Goal: Communication & Community: Answer question/provide support

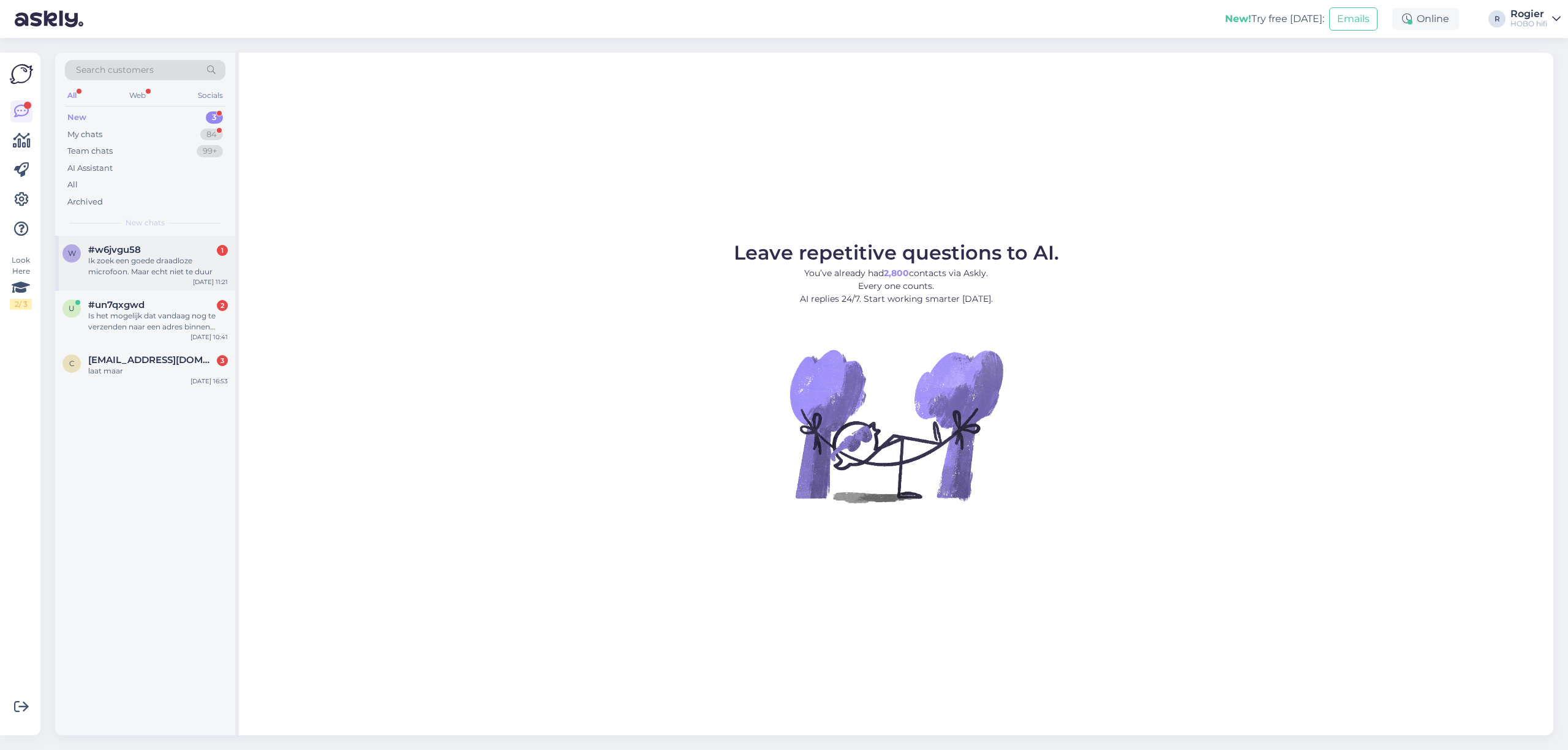
click at [111, 268] on div "Ik zoek een goede draadloze microfoon. Maar echt niet te duur" at bounding box center [159, 266] width 140 height 22
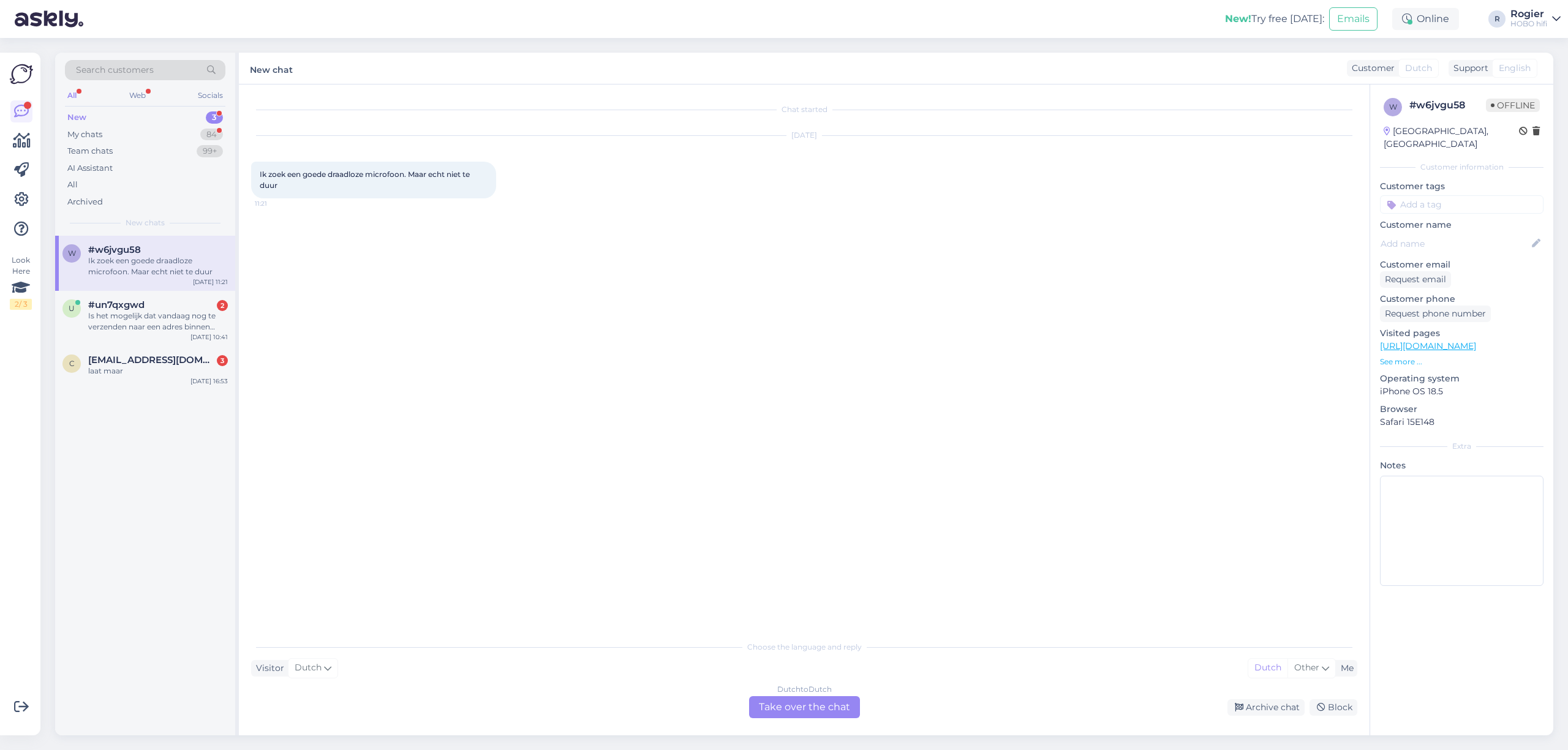
click at [807, 706] on div "Dutch to Dutch Take over the chat" at bounding box center [804, 706] width 111 height 22
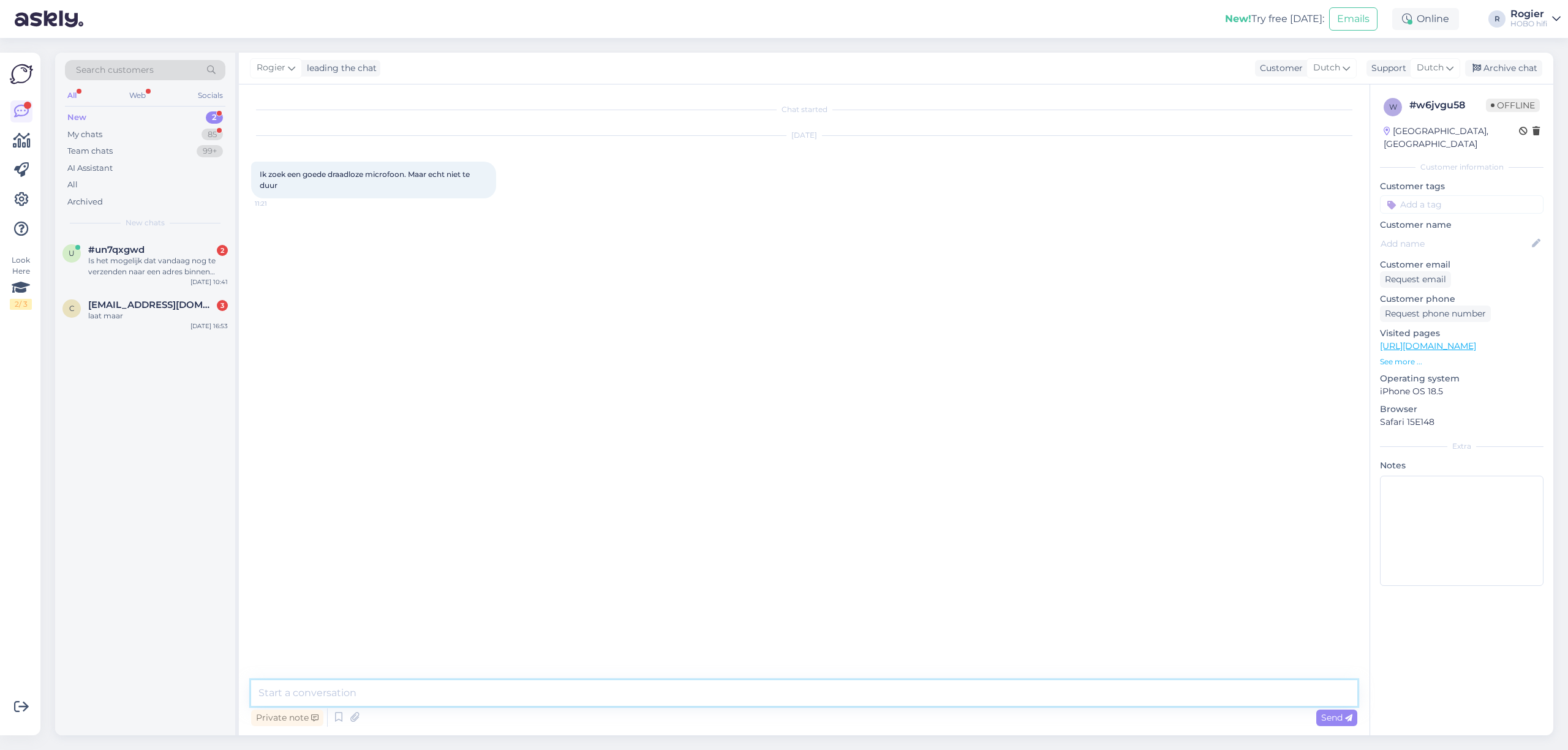
click at [467, 689] on textarea at bounding box center [804, 693] width 1106 height 26
type textarea "sorry daar kan ik u niet mee helpen. Wij verkopen geen microfoons."
click at [202, 270] on div "Is het mogelijk dat vandaag nog te verzenden naar een adres binnen [GEOGRAPHIC_…" at bounding box center [159, 266] width 140 height 22
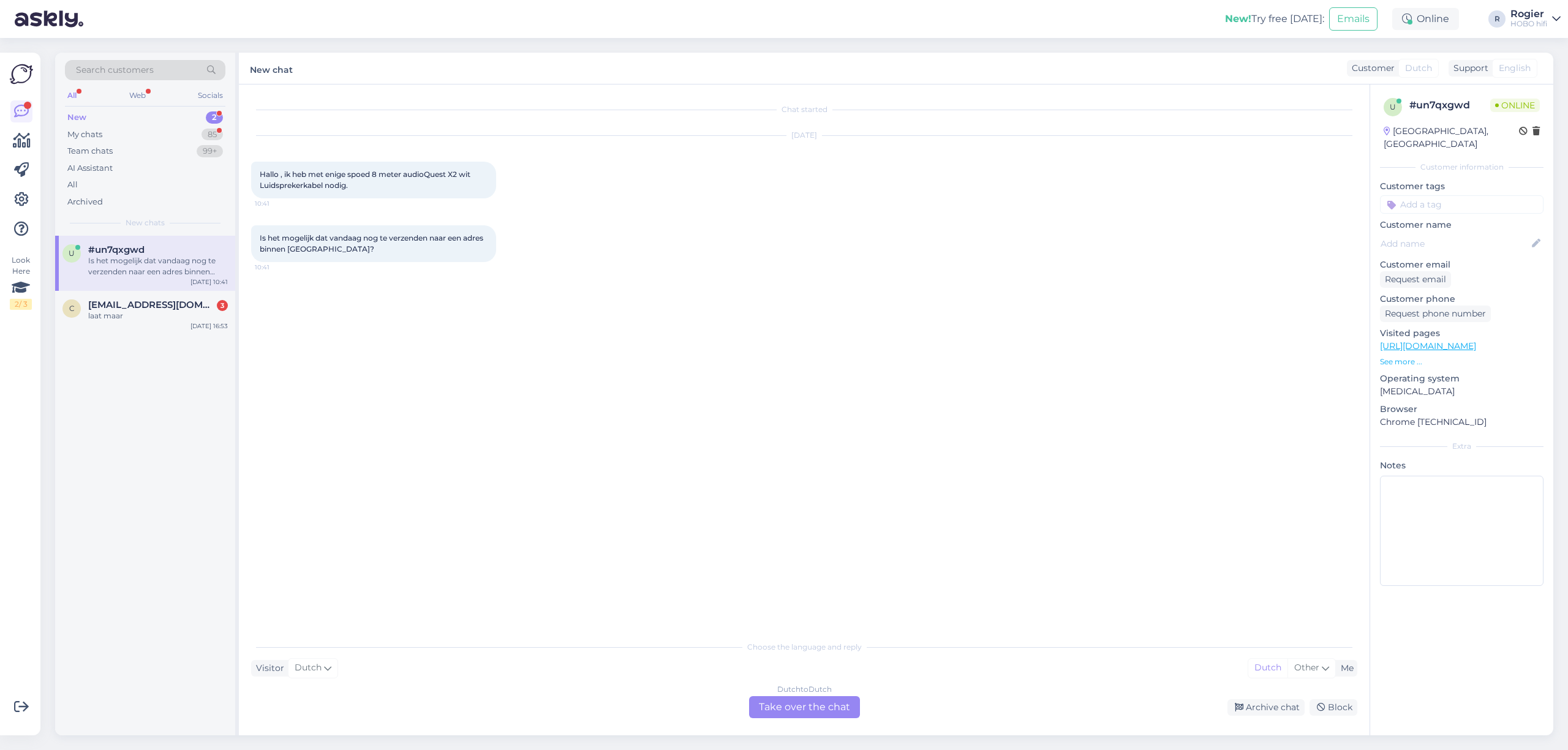
click at [775, 700] on div "Dutch to Dutch Take over the chat" at bounding box center [804, 706] width 111 height 22
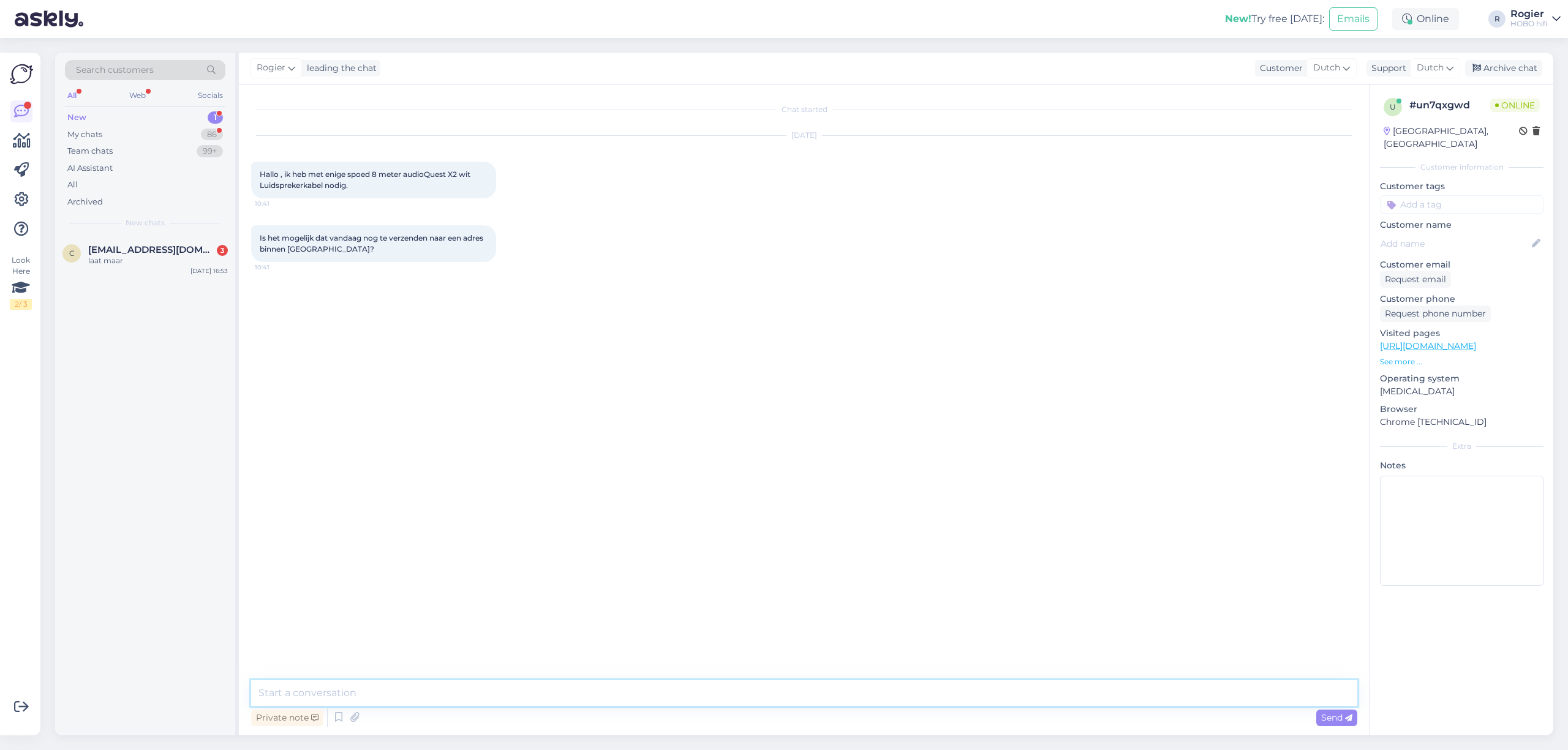
click at [525, 686] on textarea at bounding box center [804, 693] width 1106 height 26
type textarea "goedemiddag, [PERSON_NAME]. Bestellingen waarvan de producten direct leverbaar …"
click at [173, 253] on span "[EMAIL_ADDRESS][DOMAIN_NAME]" at bounding box center [152, 249] width 127 height 11
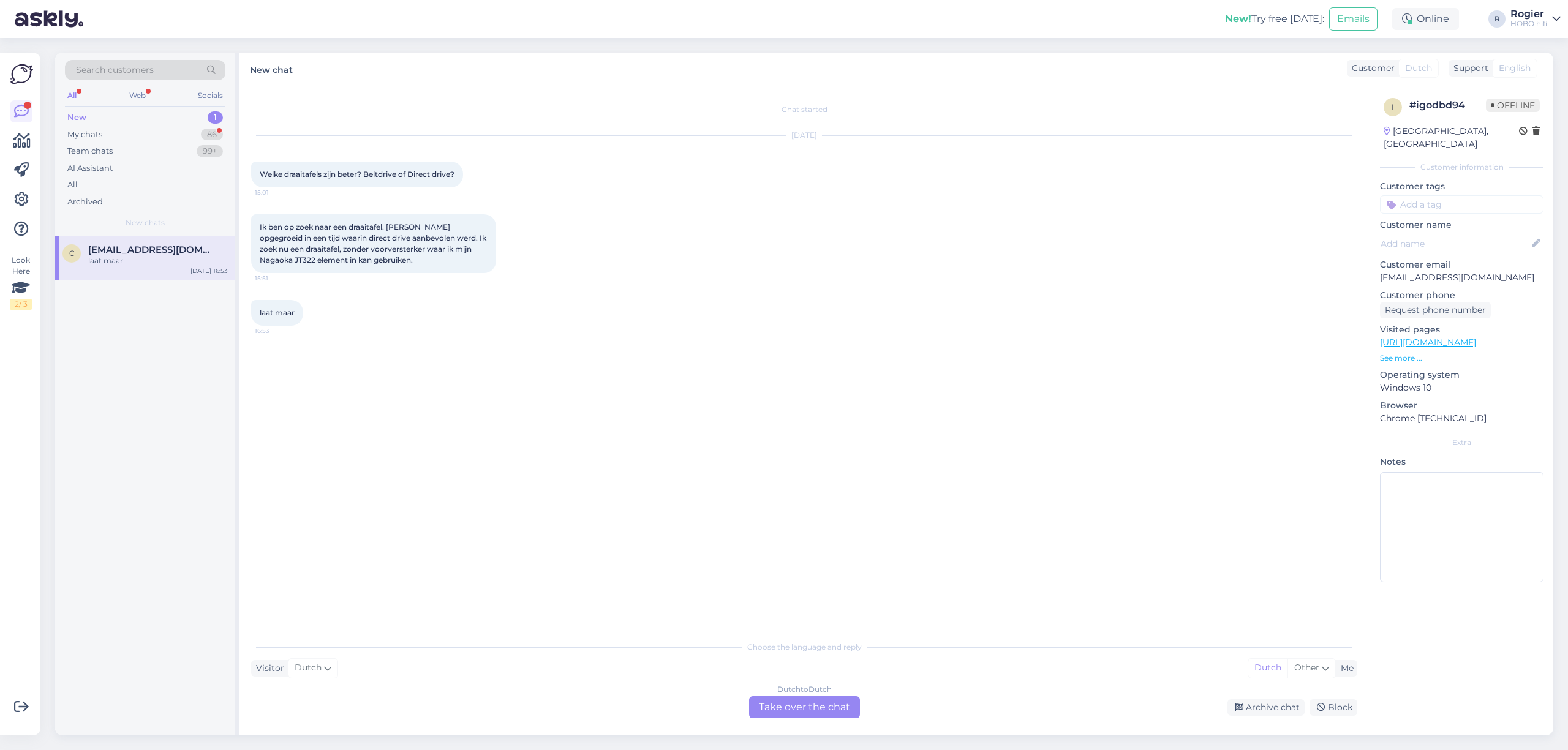
click at [111, 121] on div "New 1" at bounding box center [145, 118] width 161 height 17
click at [67, 93] on div "All" at bounding box center [72, 96] width 14 height 16
click at [130, 258] on div "laat maar" at bounding box center [159, 260] width 140 height 11
click at [159, 138] on div "My chats 86" at bounding box center [145, 135] width 161 height 17
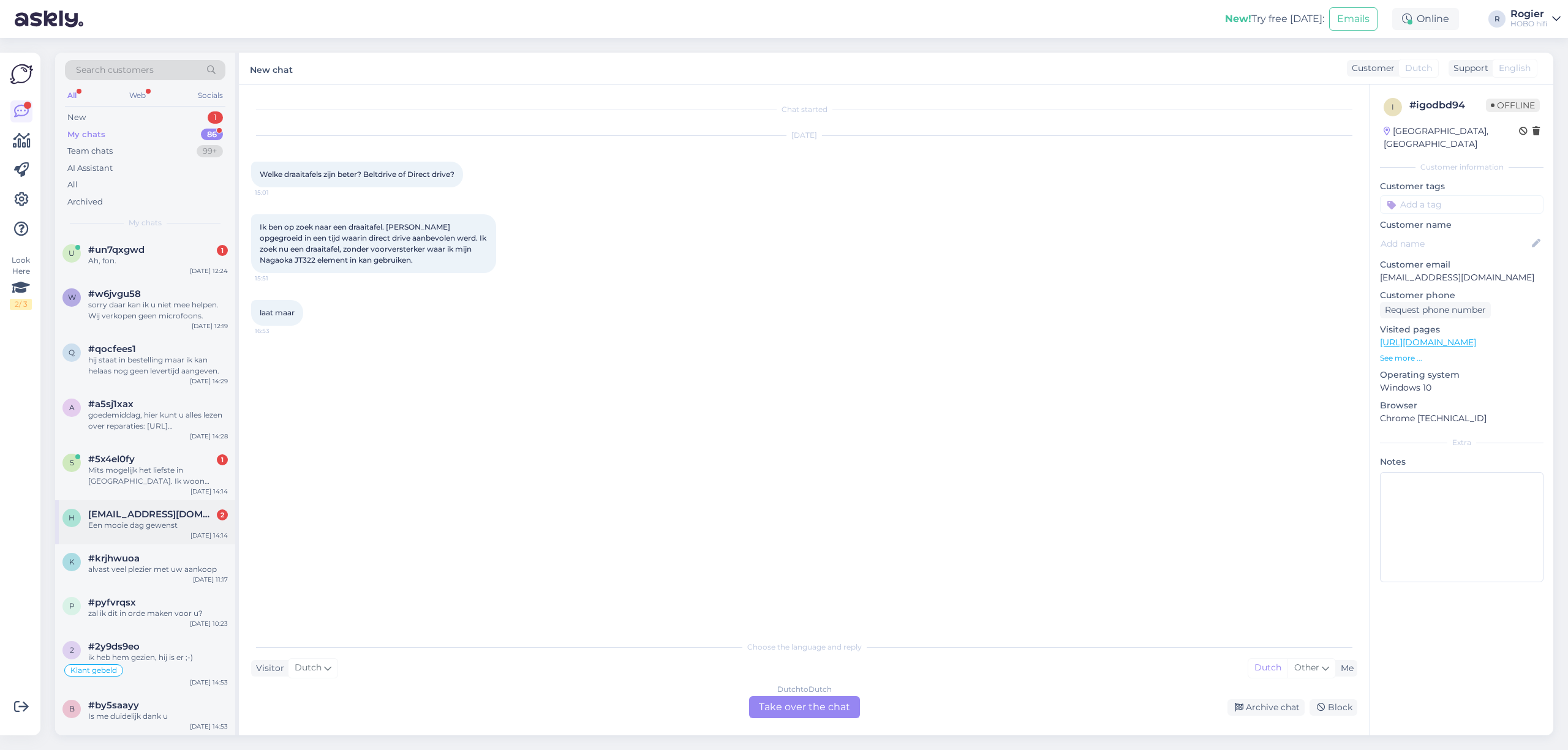
click at [160, 512] on span "[EMAIL_ADDRESS][DOMAIN_NAME]" at bounding box center [152, 514] width 127 height 11
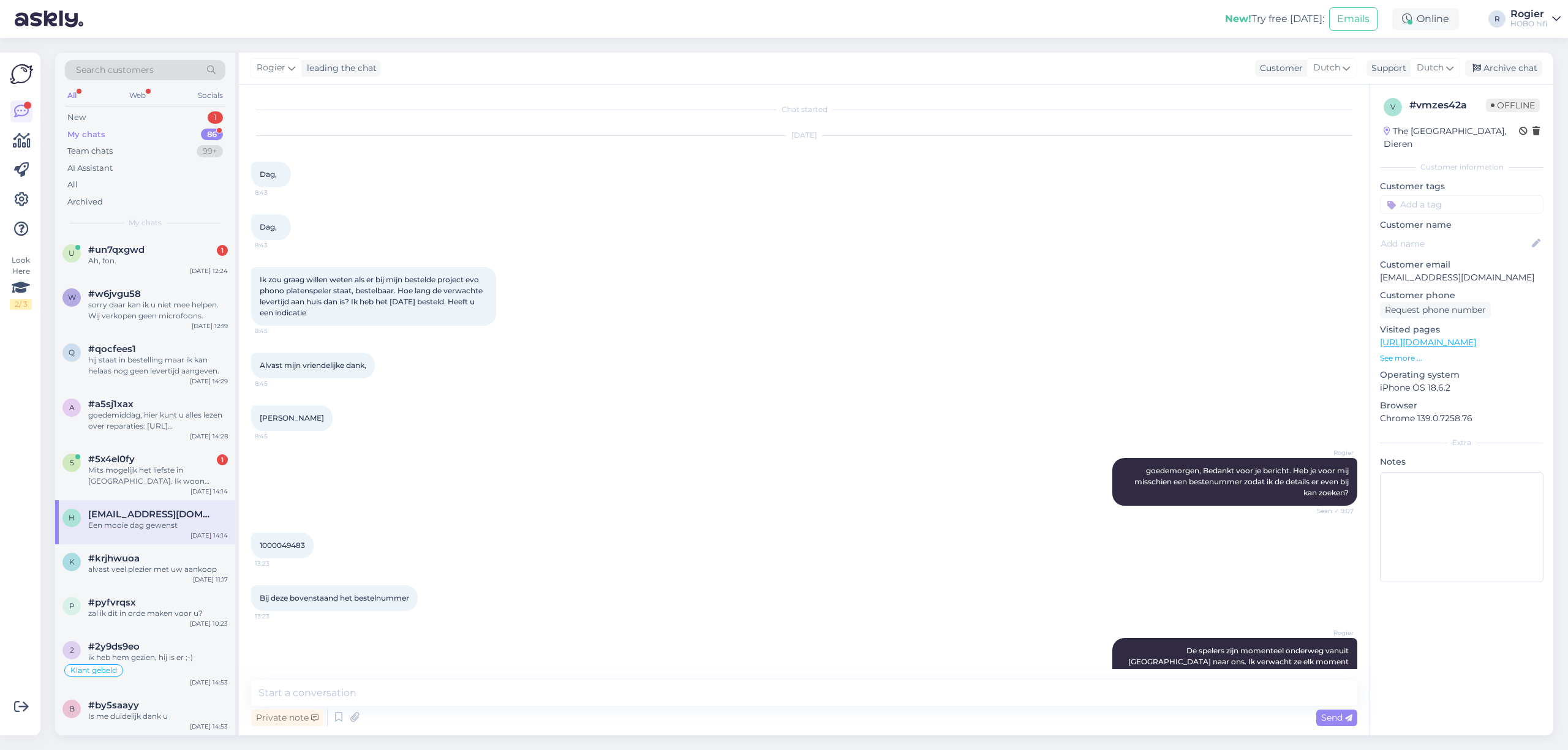
scroll to position [168, 0]
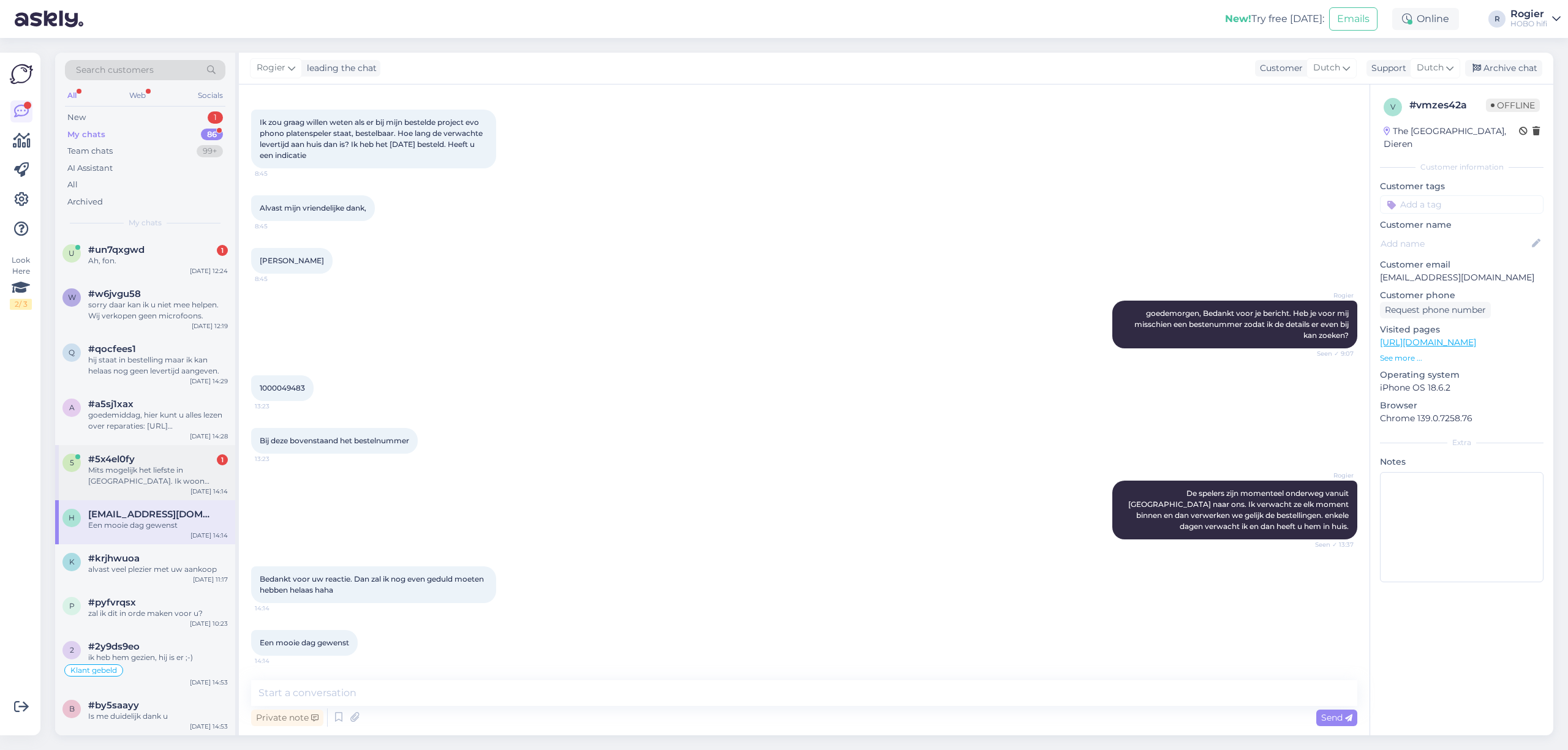
click at [164, 465] on div "Mits mogelijk het liefste in [GEOGRAPHIC_DATA]. Ik woon namelijk in [GEOGRAPHIC…" at bounding box center [159, 475] width 140 height 22
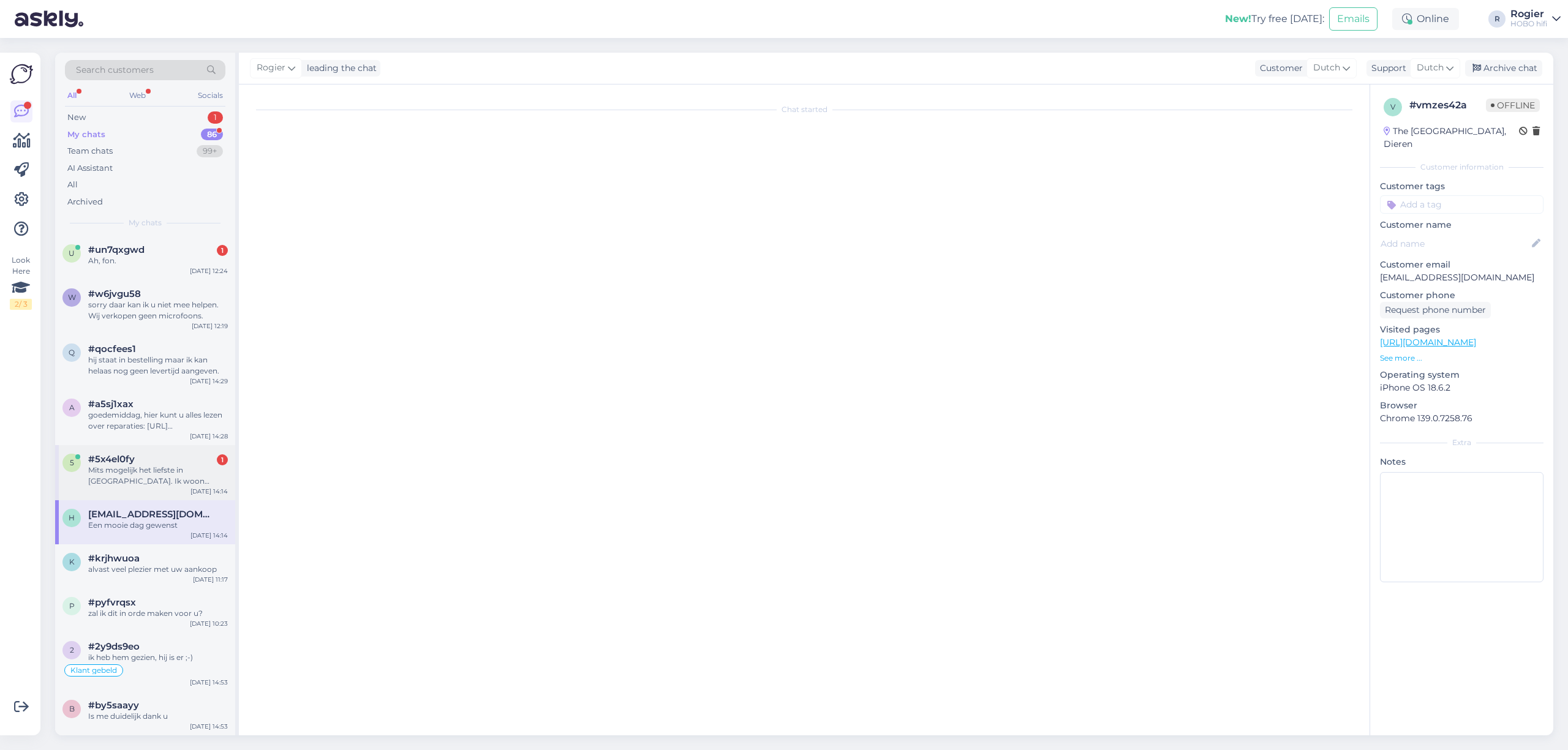
scroll to position [0, 0]
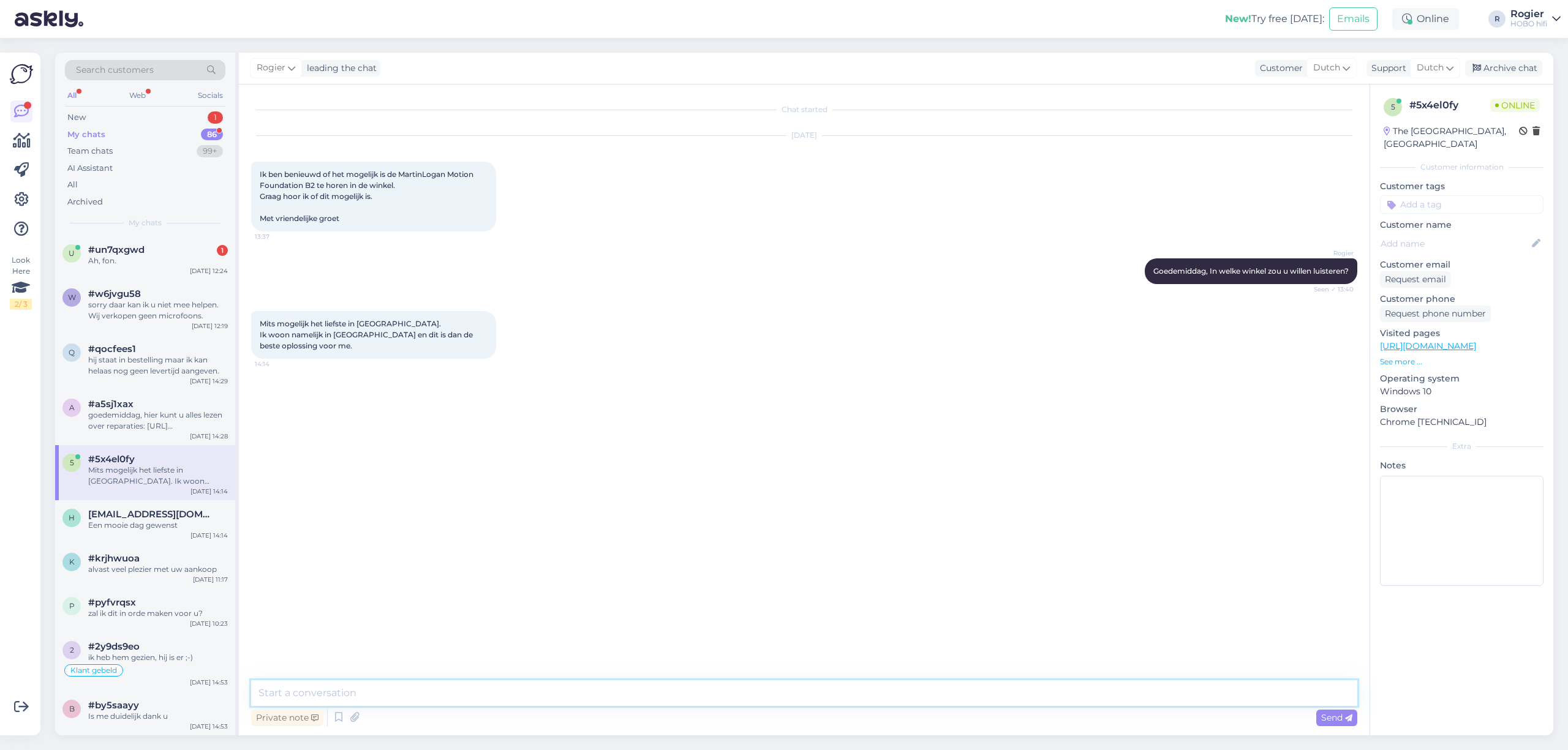
click at [378, 686] on textarea at bounding box center [804, 693] width 1106 height 26
click at [370, 693] on textarea at bounding box center [804, 693] width 1106 height 26
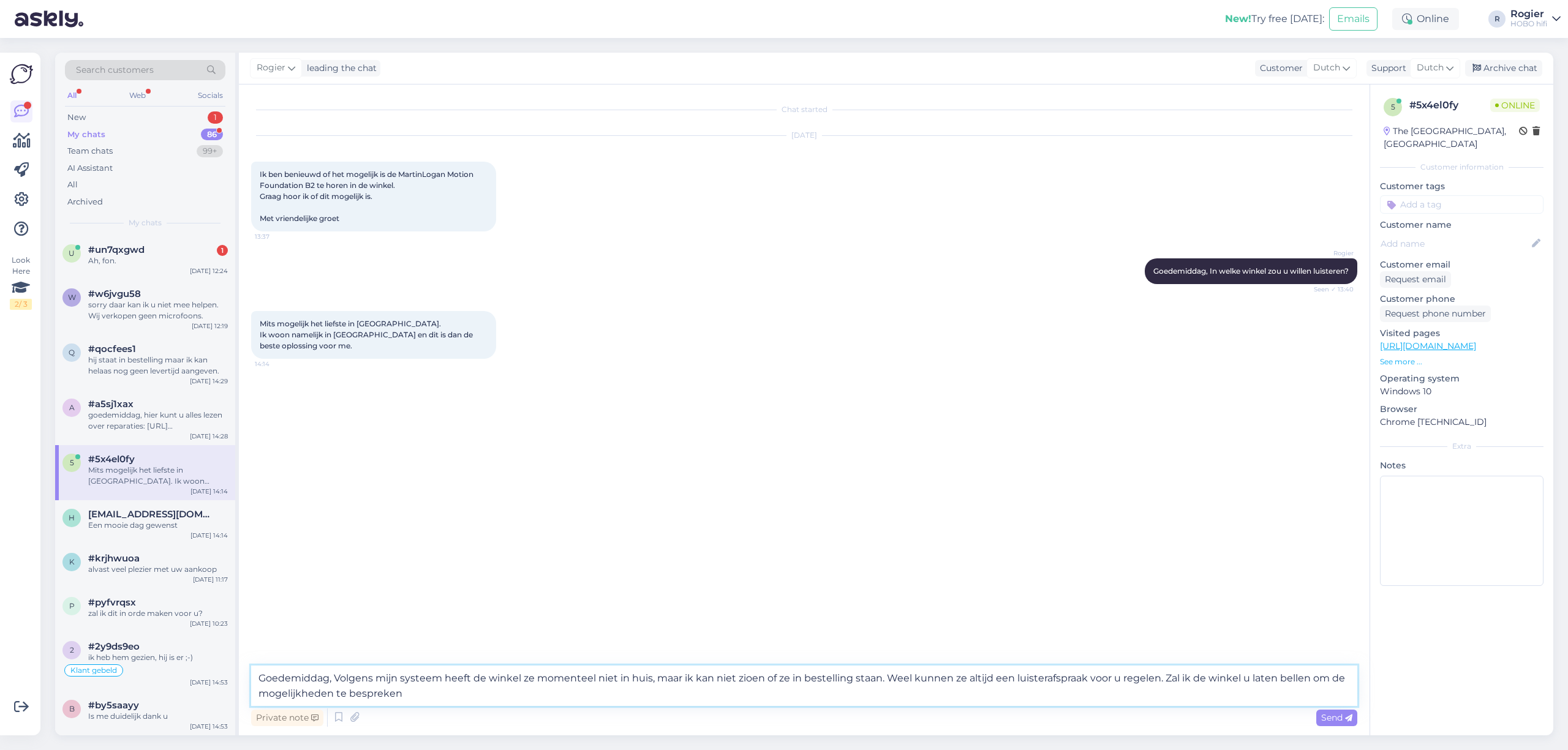
type textarea "Goedemiddag, Volgens mijn systeem heeft de winkel ze momenteel niet in huis, ma…"
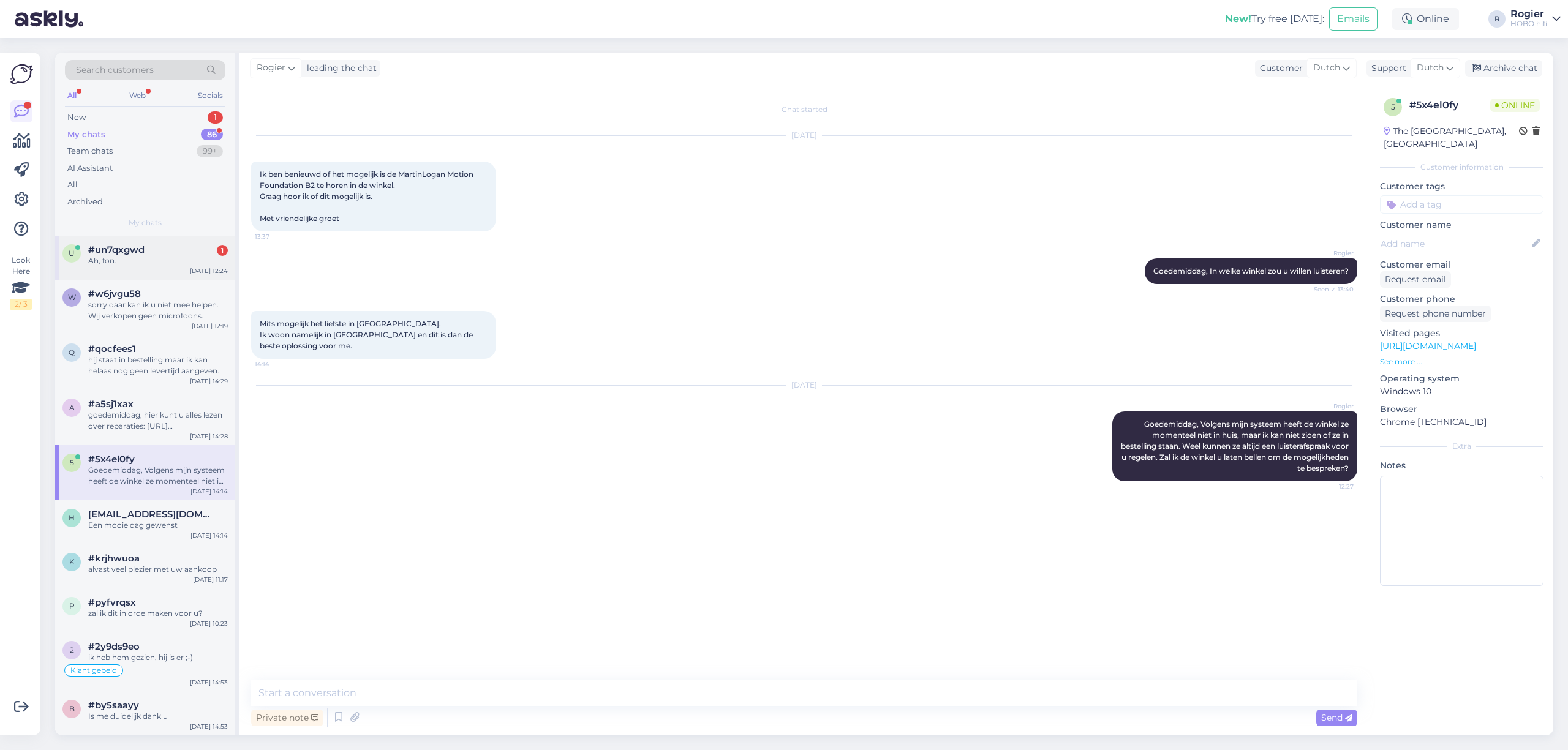
click at [170, 253] on div "#un7qxgwd 1" at bounding box center [159, 249] width 140 height 11
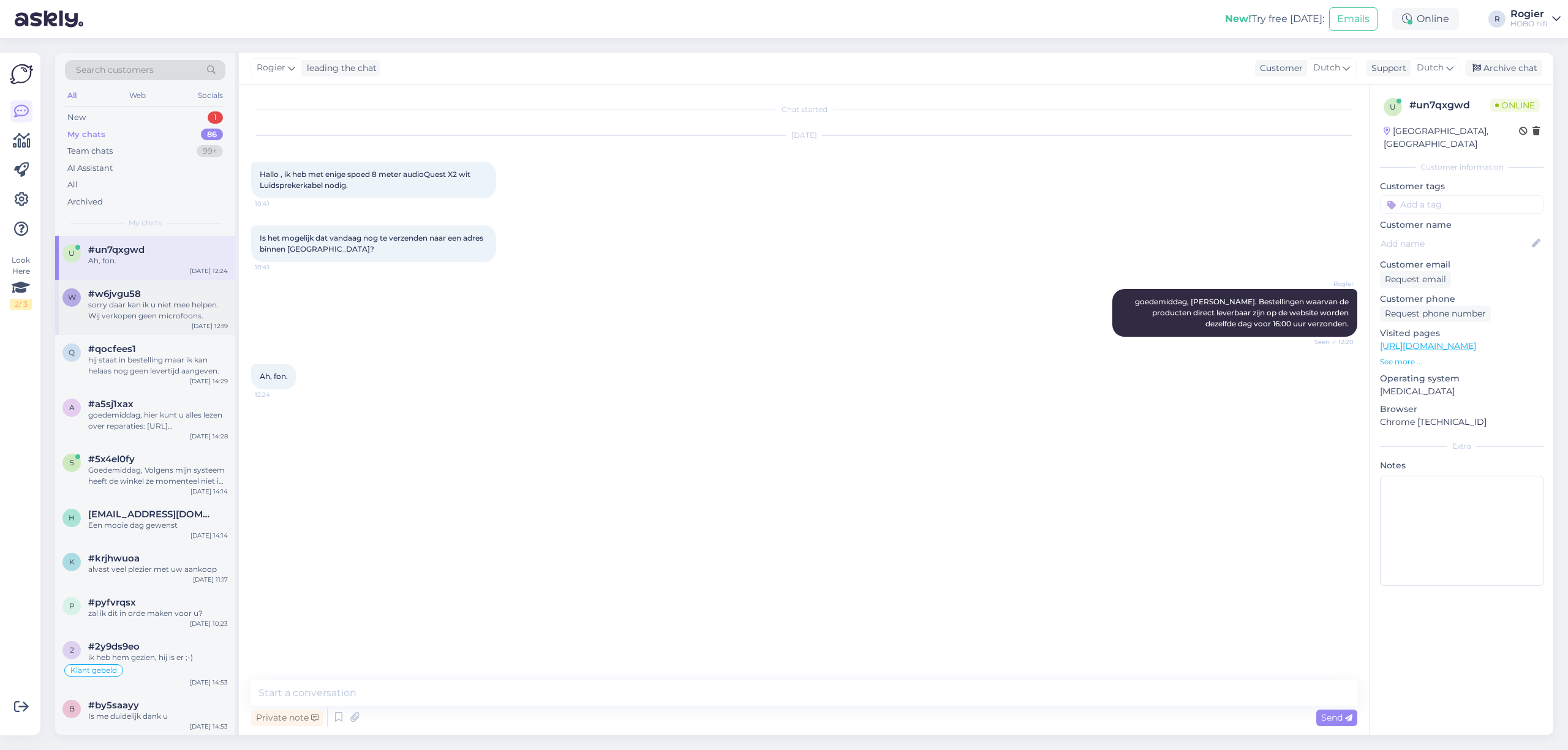
click at [189, 317] on div "sorry daar kan ik u niet mee helpen. Wij verkopen geen microfoons." at bounding box center [159, 310] width 140 height 22
